Goal: Task Accomplishment & Management: Manage account settings

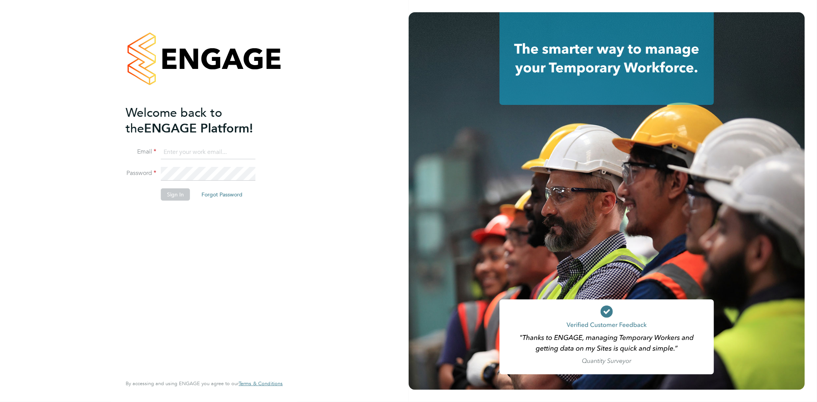
type input "info@cbwstaffingsolutions.com"
click at [170, 200] on li "Sign In Forgot Password" at bounding box center [200, 198] width 149 height 20
click at [177, 197] on button "Sign In" at bounding box center [175, 194] width 29 height 12
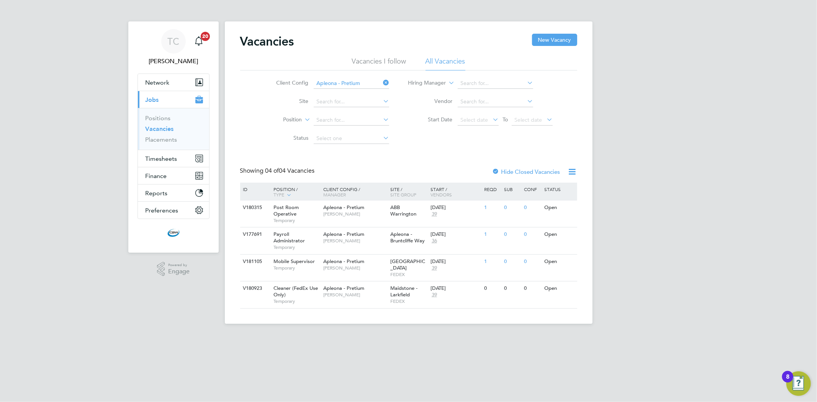
click at [382, 80] on icon at bounding box center [382, 82] width 0 height 11
